Goal: Transaction & Acquisition: Purchase product/service

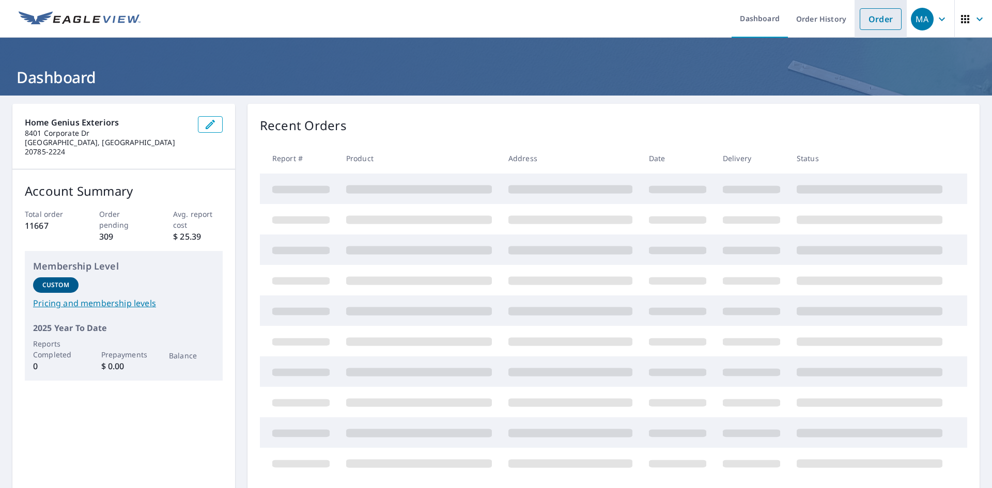
click at [865, 19] on link "Order" at bounding box center [881, 19] width 42 height 22
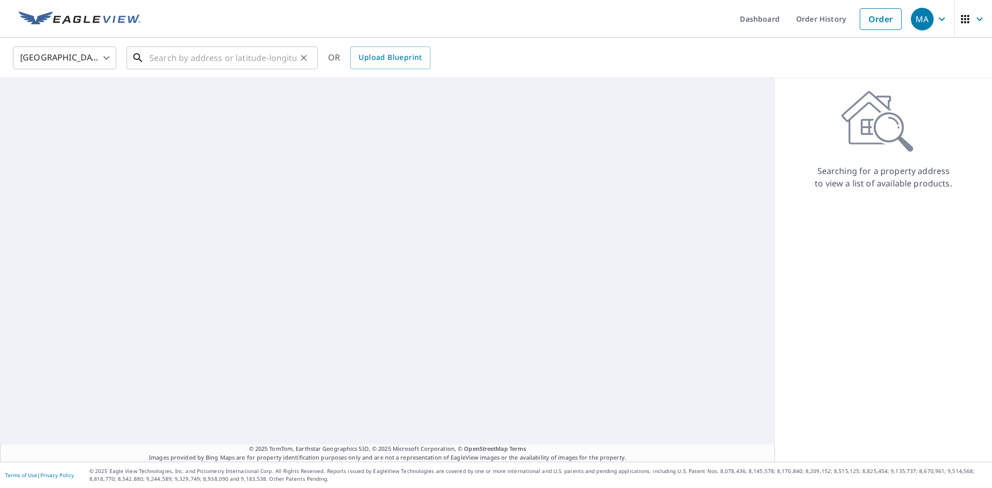
click at [256, 59] on input "text" at bounding box center [222, 57] width 147 height 29
paste input "[STREET_ADDRESS]"
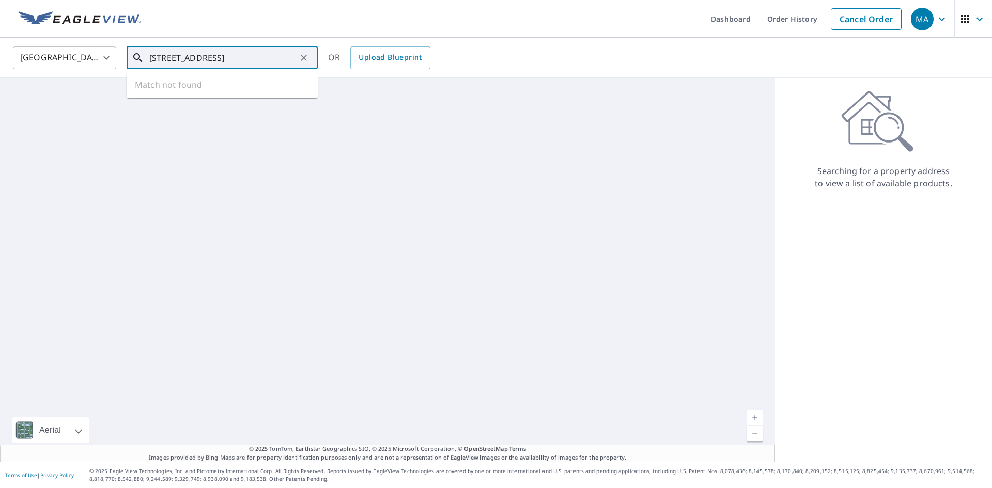
scroll to position [0, 39]
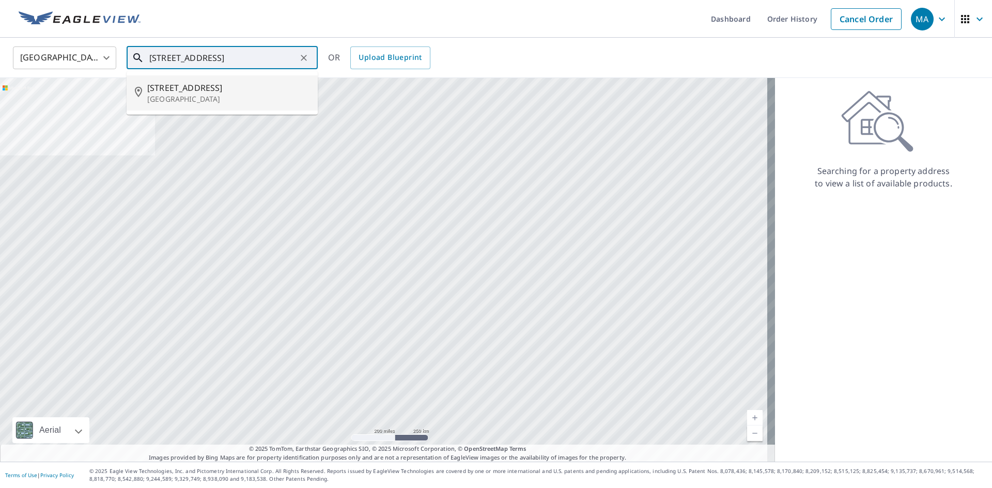
click at [242, 93] on span "[STREET_ADDRESS]" at bounding box center [228, 88] width 162 height 12
type input "[STREET_ADDRESS]"
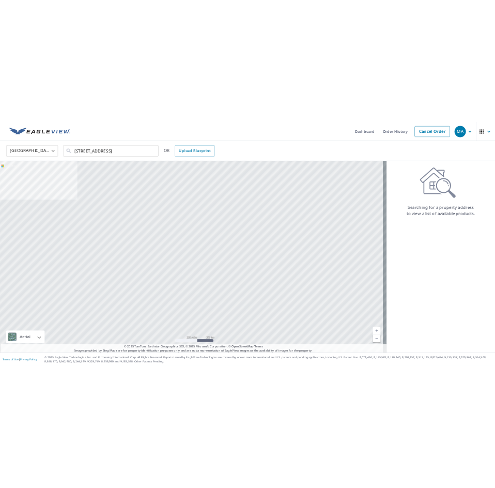
scroll to position [0, 0]
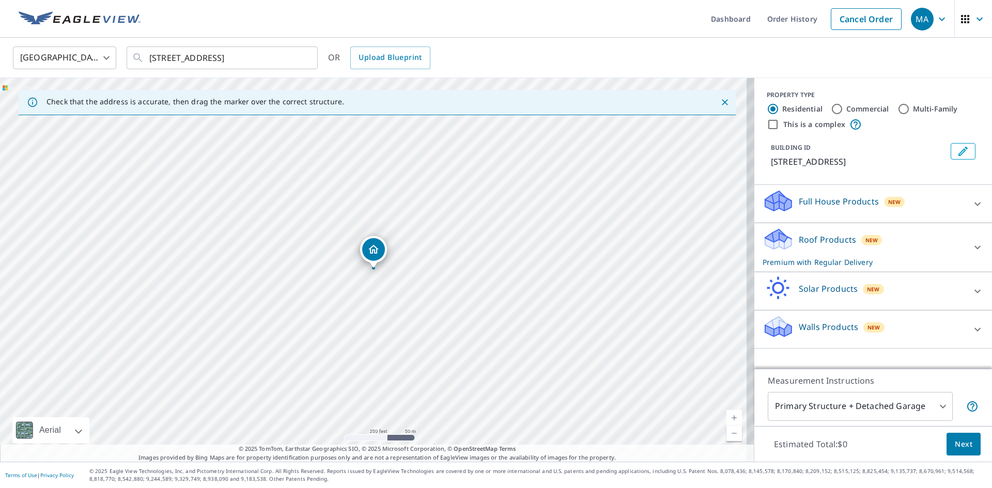
click at [815, 246] on p "Roof Products" at bounding box center [827, 240] width 57 height 12
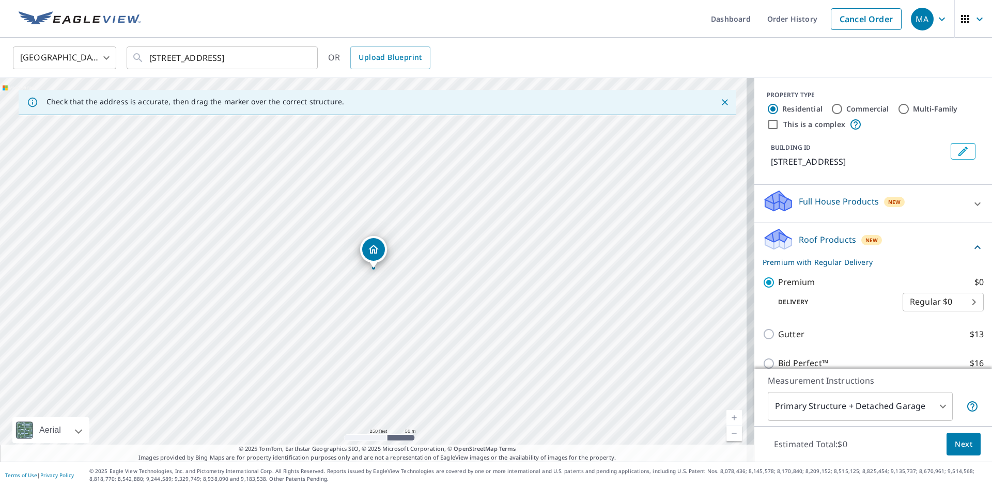
click at [955, 443] on span "Next" at bounding box center [964, 444] width 18 height 13
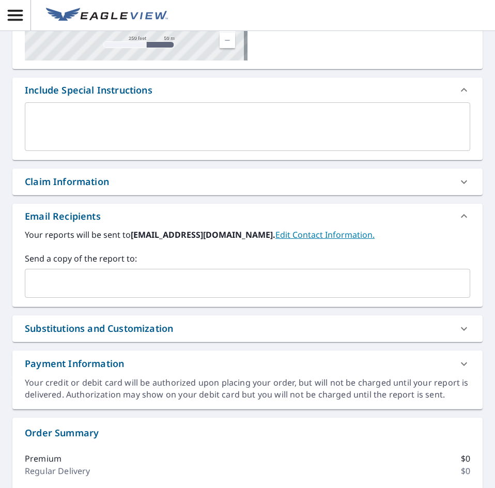
scroll to position [207, 0]
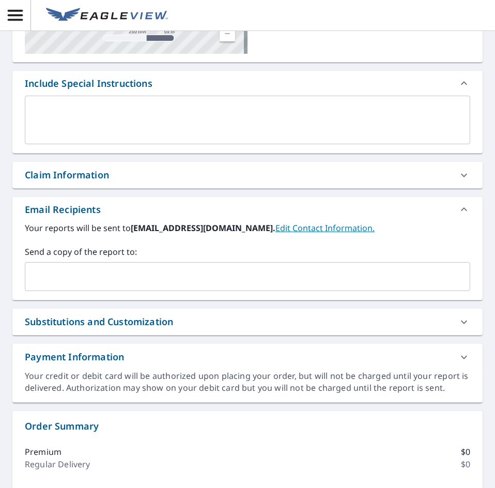
click at [75, 283] on input "text" at bounding box center [239, 277] width 421 height 20
click at [83, 279] on input "text" at bounding box center [239, 277] width 421 height 20
paste input "[EMAIL_ADDRESS][DOMAIN_NAME]"
type input "[EMAIL_ADDRESS][DOMAIN_NAME]"
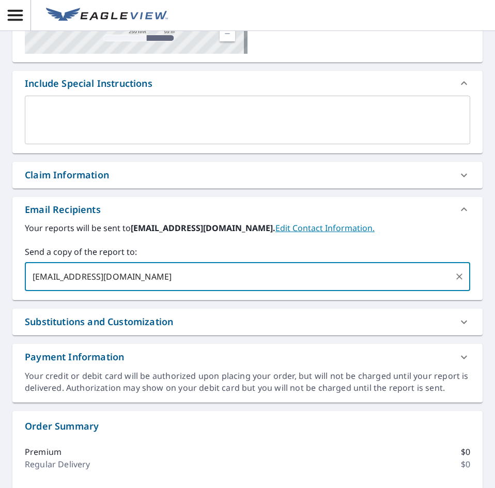
checkbox input "true"
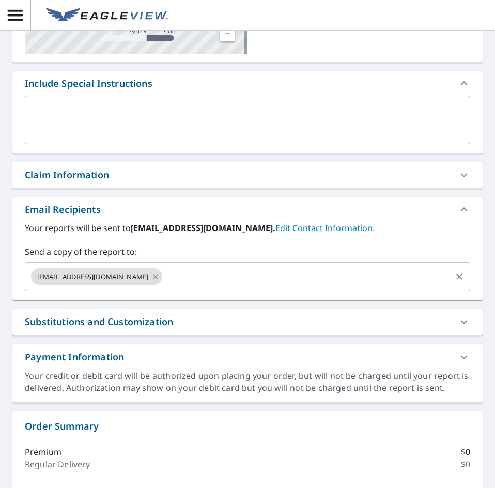
click at [240, 277] on input "text" at bounding box center [307, 277] width 286 height 20
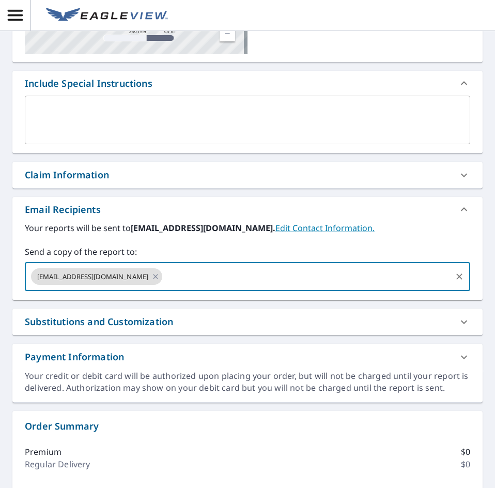
paste input "[EMAIL_ADDRESS][DOMAIN_NAME]"
type input "[EMAIL_ADDRESS][DOMAIN_NAME]"
checkbox input "true"
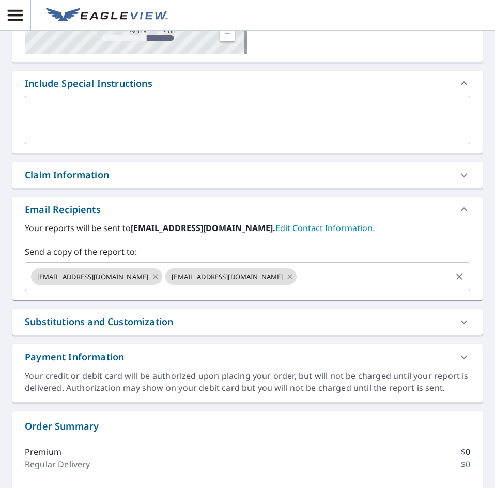
click at [346, 276] on input "text" at bounding box center [374, 277] width 152 height 20
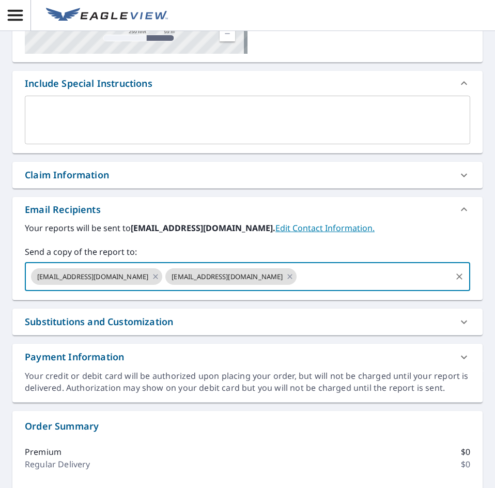
paste input "[EMAIL_ADDRESS][DOMAIN_NAME]"
type input "[EMAIL_ADDRESS][DOMAIN_NAME]"
checkbox input "true"
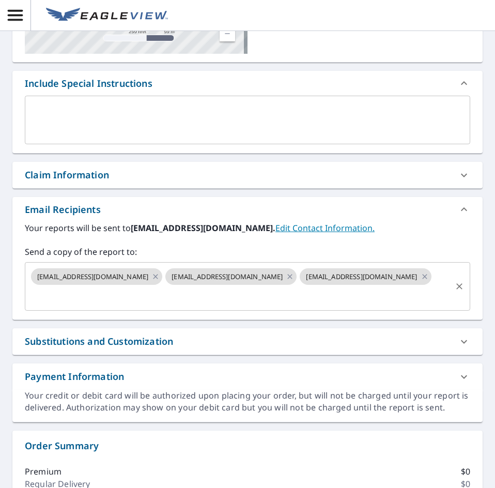
drag, startPoint x: 235, startPoint y: 289, endPoint x: 231, endPoint y: 298, distance: 9.9
click at [235, 289] on input "text" at bounding box center [239, 296] width 421 height 20
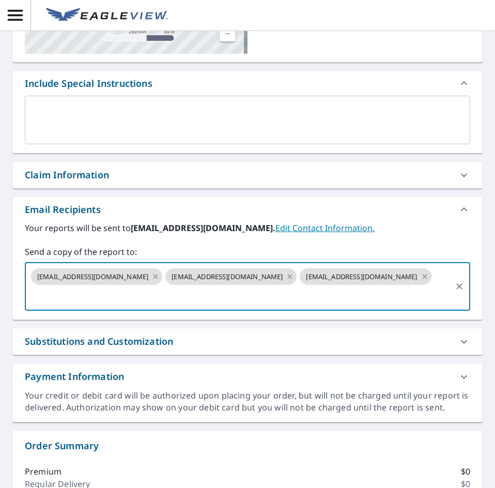
paste input "[EMAIL_ADDRESS][DOMAIN_NAME]"
type input "[EMAIL_ADDRESS][DOMAIN_NAME]"
checkbox input "true"
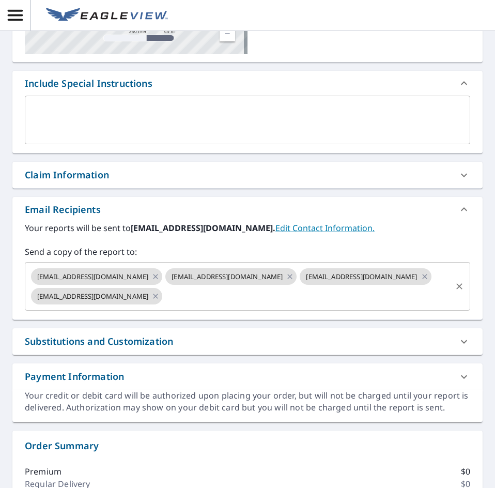
drag, startPoint x: 348, startPoint y: 296, endPoint x: 341, endPoint y: 293, distance: 7.7
click at [348, 296] on input "text" at bounding box center [307, 296] width 286 height 20
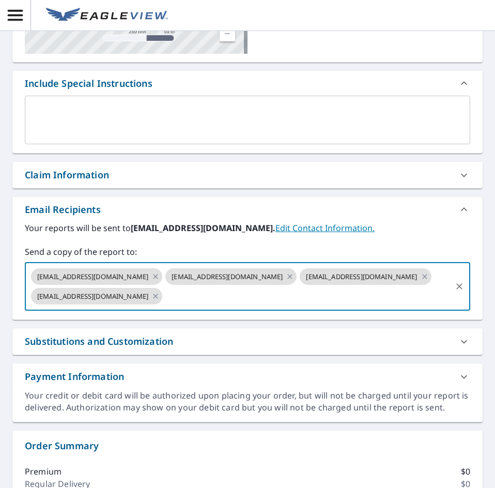
paste input "[EMAIL_ADDRESS][DOMAIN_NAME]"
type input "[EMAIL_ADDRESS][DOMAIN_NAME]"
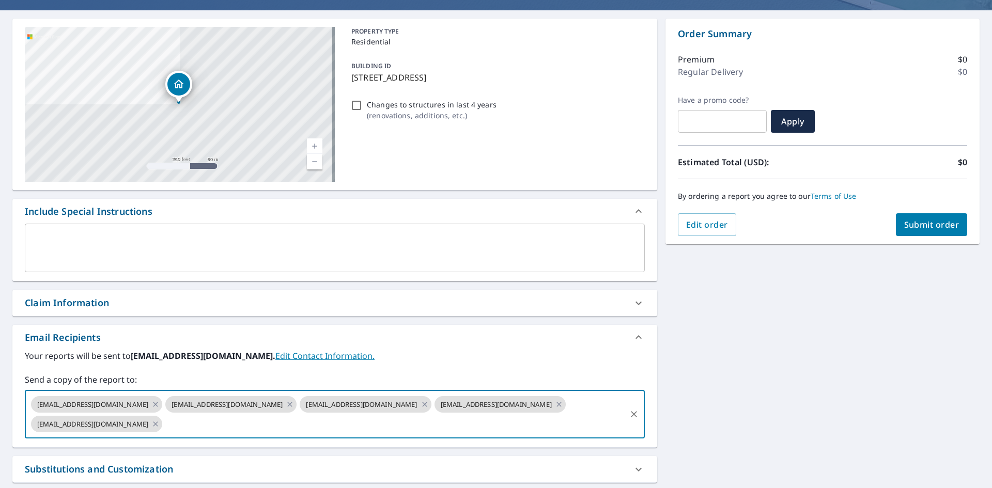
scroll to position [79, 0]
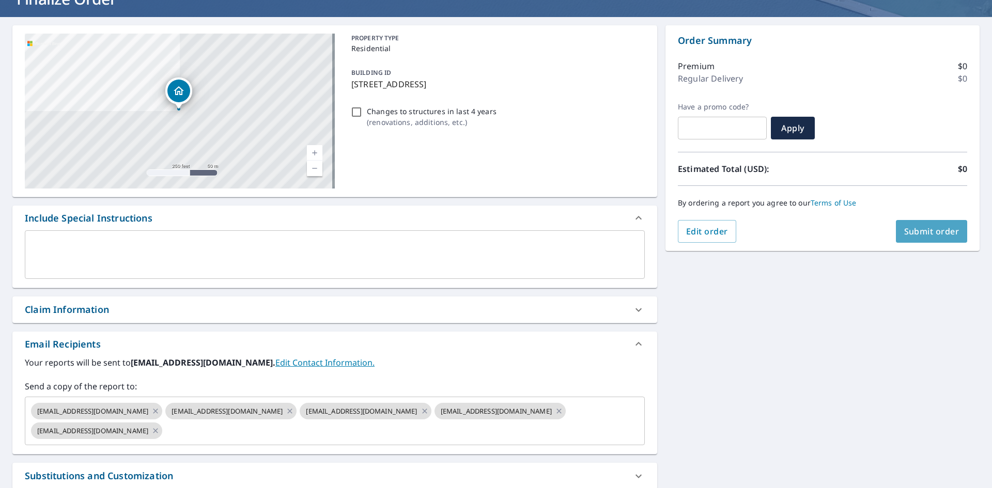
click at [925, 235] on span "Submit order" at bounding box center [932, 231] width 55 height 11
checkbox input "true"
